Goal: Task Accomplishment & Management: Use online tool/utility

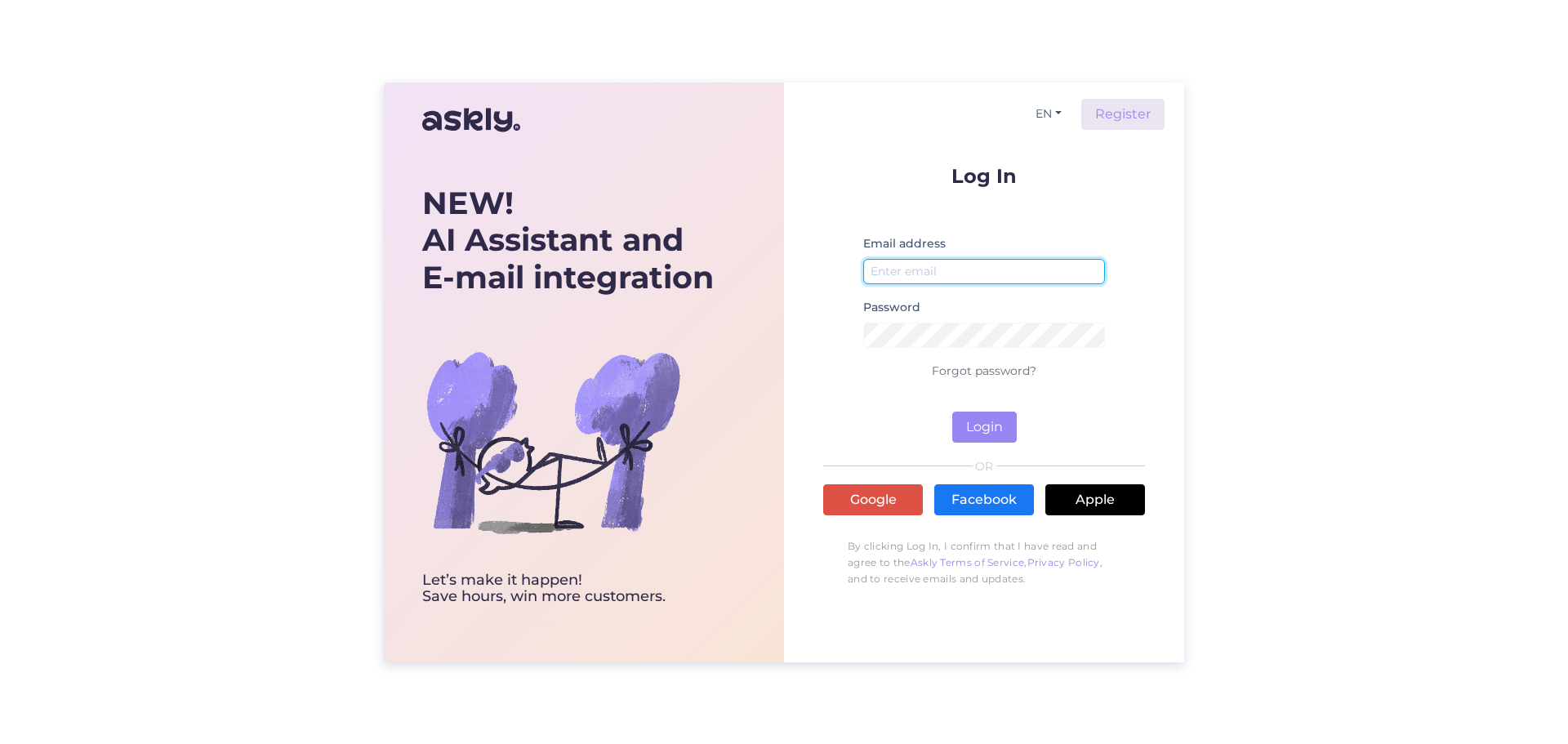
type input "Merilin"
drag, startPoint x: 917, startPoint y: 276, endPoint x: 614, endPoint y: 238, distance: 305.4
click at [614, 238] on div "NEW! AI Assistant and E-mail integration Let’s make it happen! Save hours, win …" at bounding box center [784, 372] width 801 height 580
type input "[EMAIL_ADDRESS][DOMAIN_NAME]"
click at [982, 428] on button "Login" at bounding box center [984, 428] width 65 height 31
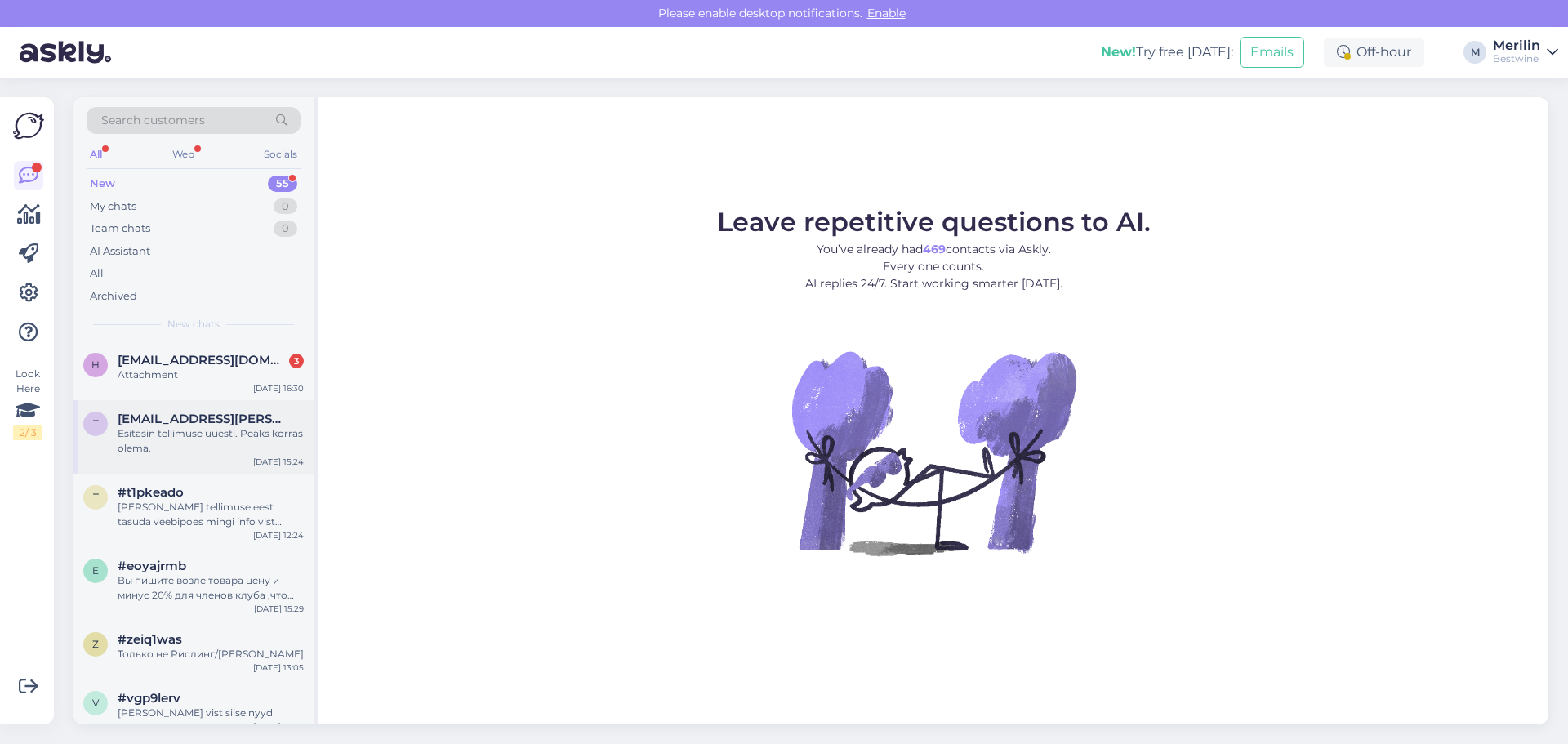
click at [168, 434] on div "Esitasin tellimuse uuesti. Peaks korras olema." at bounding box center [211, 442] width 186 height 30
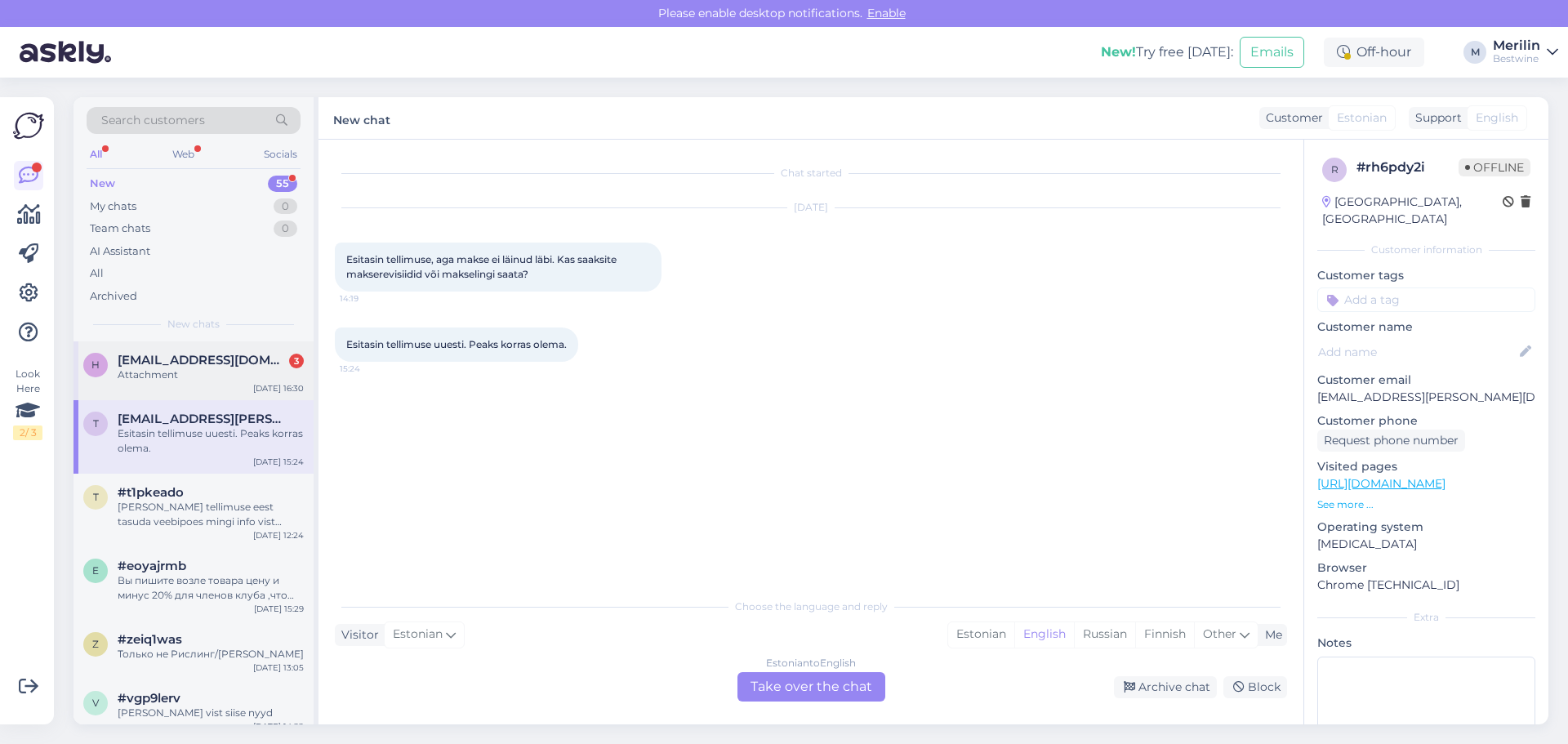
click at [158, 379] on div "Attachment" at bounding box center [211, 374] width 186 height 15
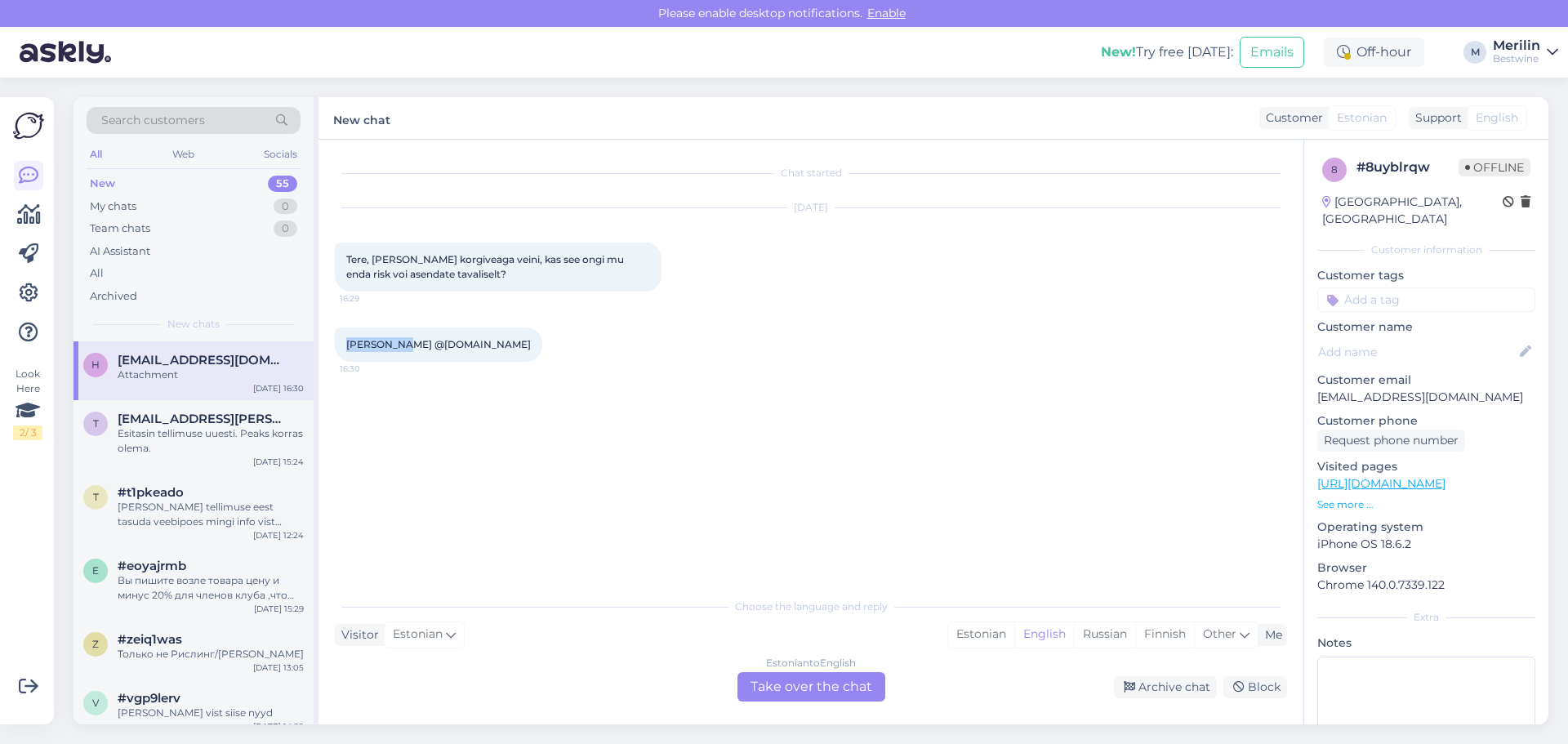
drag, startPoint x: 392, startPoint y: 343, endPoint x: 347, endPoint y: 343, distance: 45.0
click at [347, 343] on span "[PERSON_NAME] @[DOMAIN_NAME]" at bounding box center [438, 344] width 184 height 12
copy span "[PERSON_NAME]"
